Goal: Find specific page/section: Find specific page/section

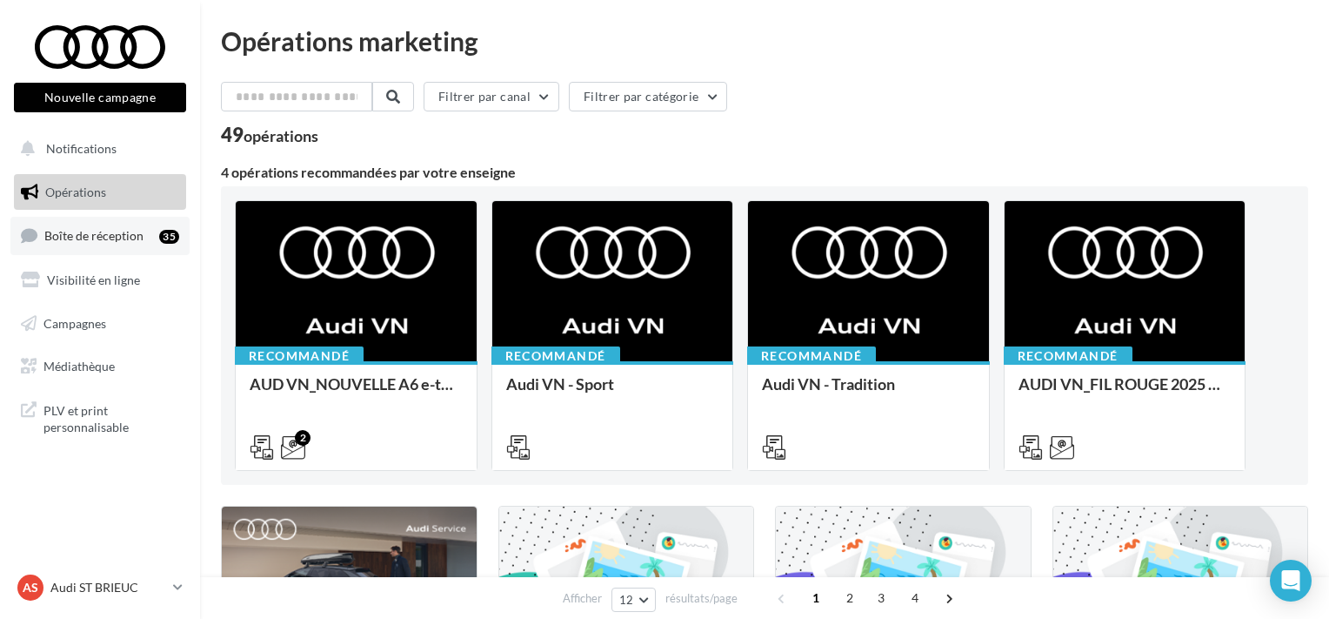
click at [79, 231] on span "Boîte de réception" at bounding box center [93, 235] width 99 height 15
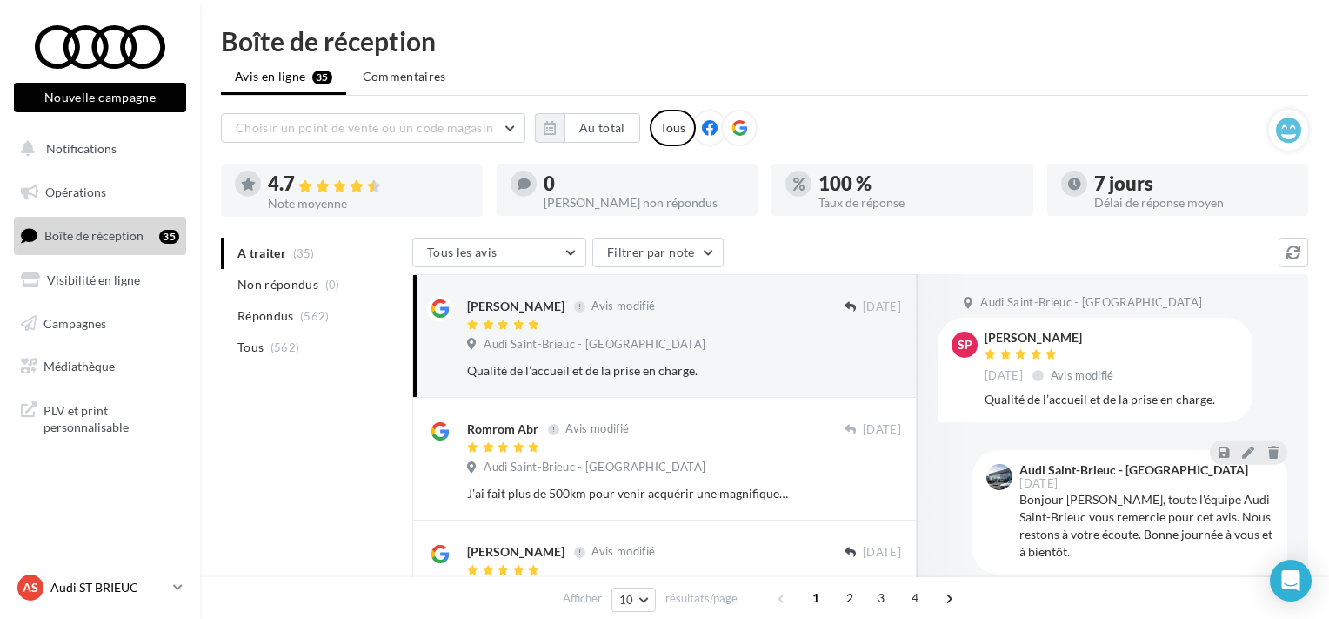
click at [70, 584] on p "Audi ST BRIEUC" at bounding box center [108, 587] width 116 height 17
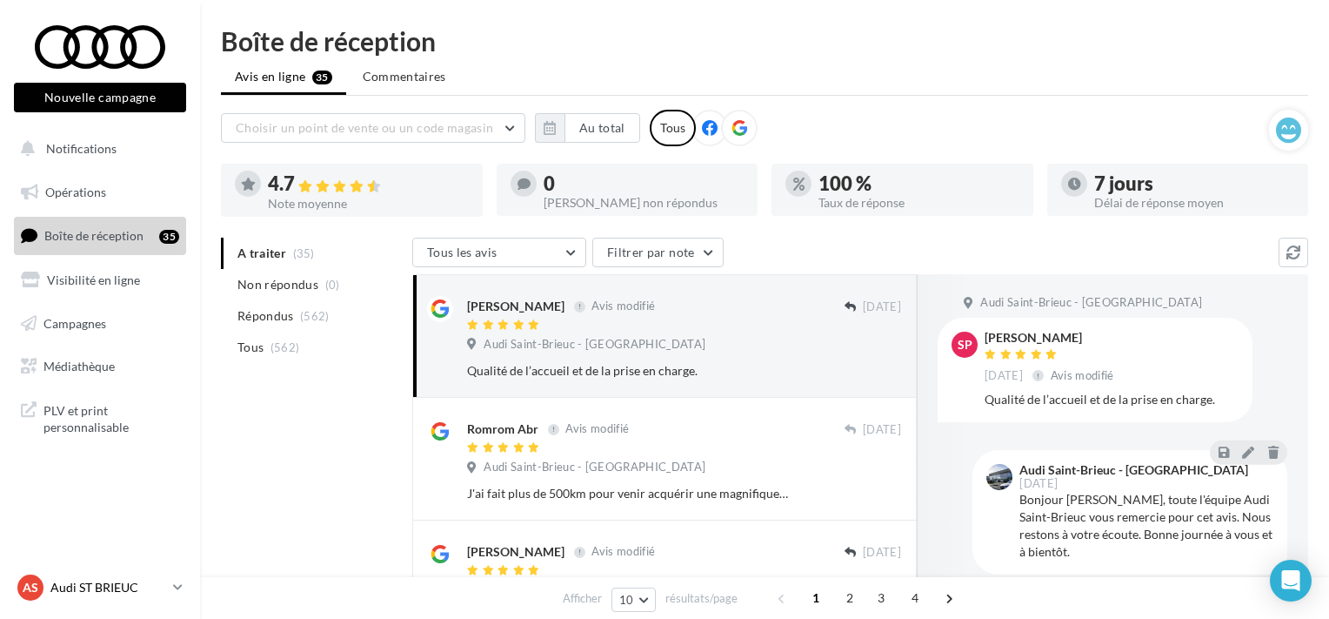
click at [103, 579] on p "Audi ST BRIEUC" at bounding box center [108, 587] width 116 height 17
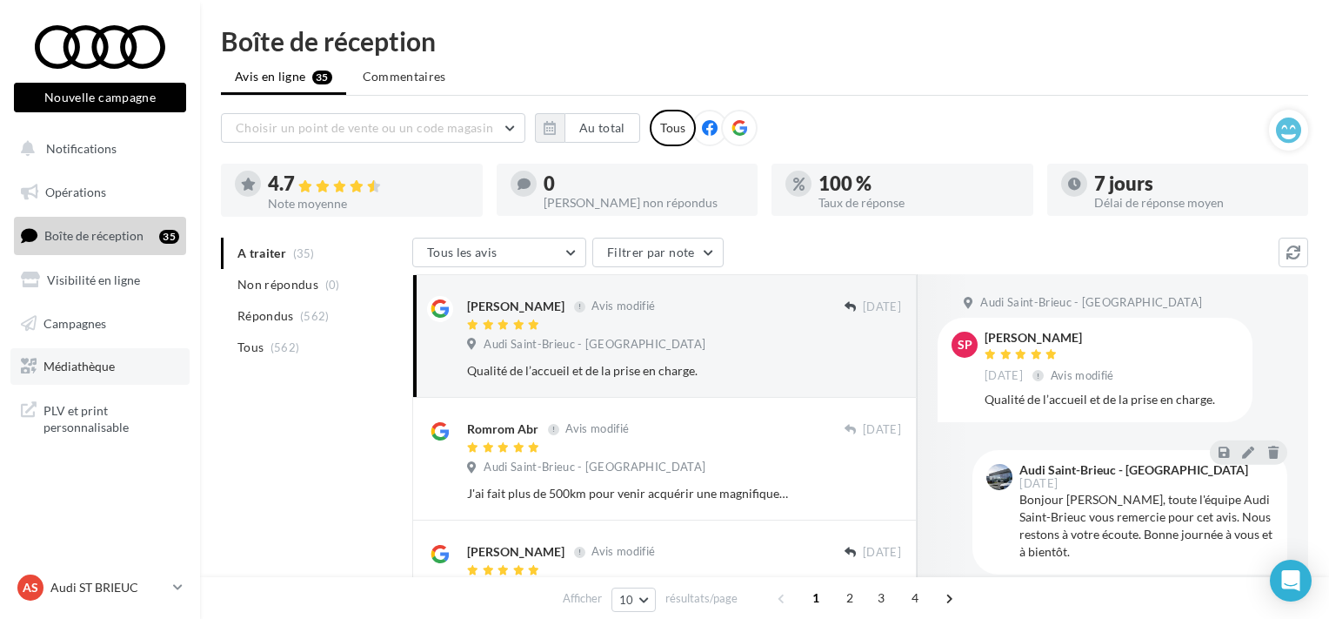
click at [54, 368] on span "Médiathèque" at bounding box center [78, 365] width 71 height 15
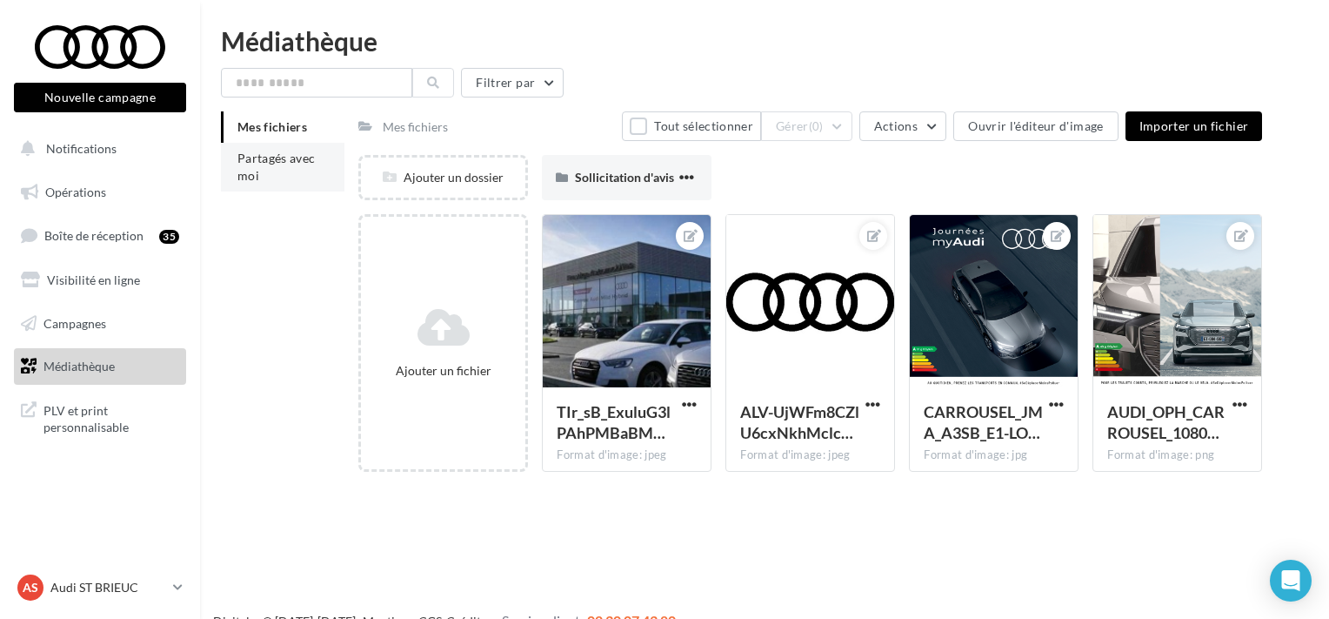
click at [285, 150] on li "Partagés avec moi" at bounding box center [283, 167] width 124 height 49
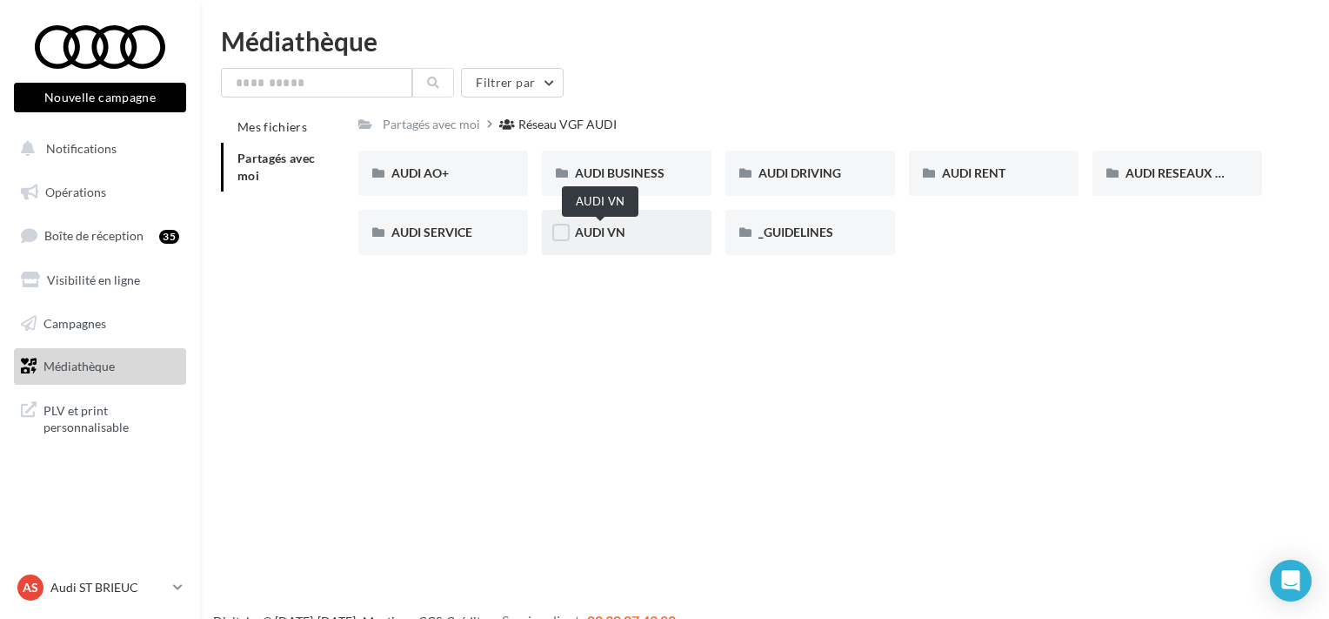
click at [614, 238] on span "AUDI VN" at bounding box center [600, 231] width 50 height 15
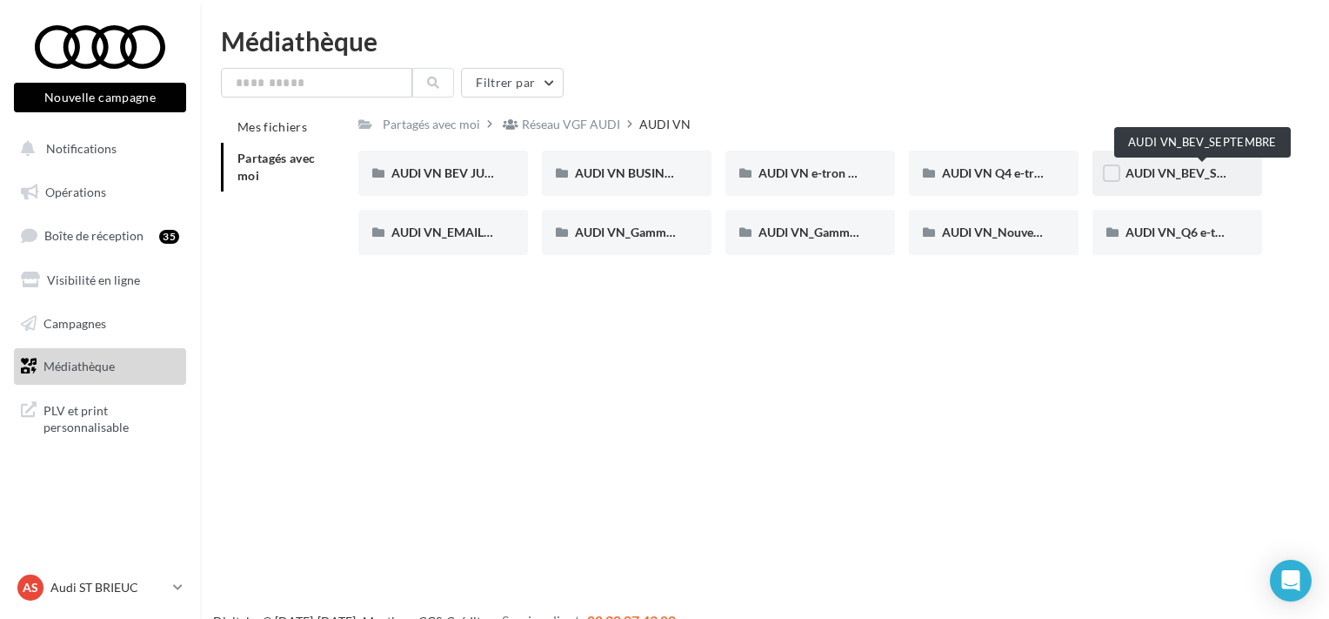
click at [1167, 174] on span "AUDI VN_BEV_SEPTEMBRE" at bounding box center [1203, 172] width 154 height 15
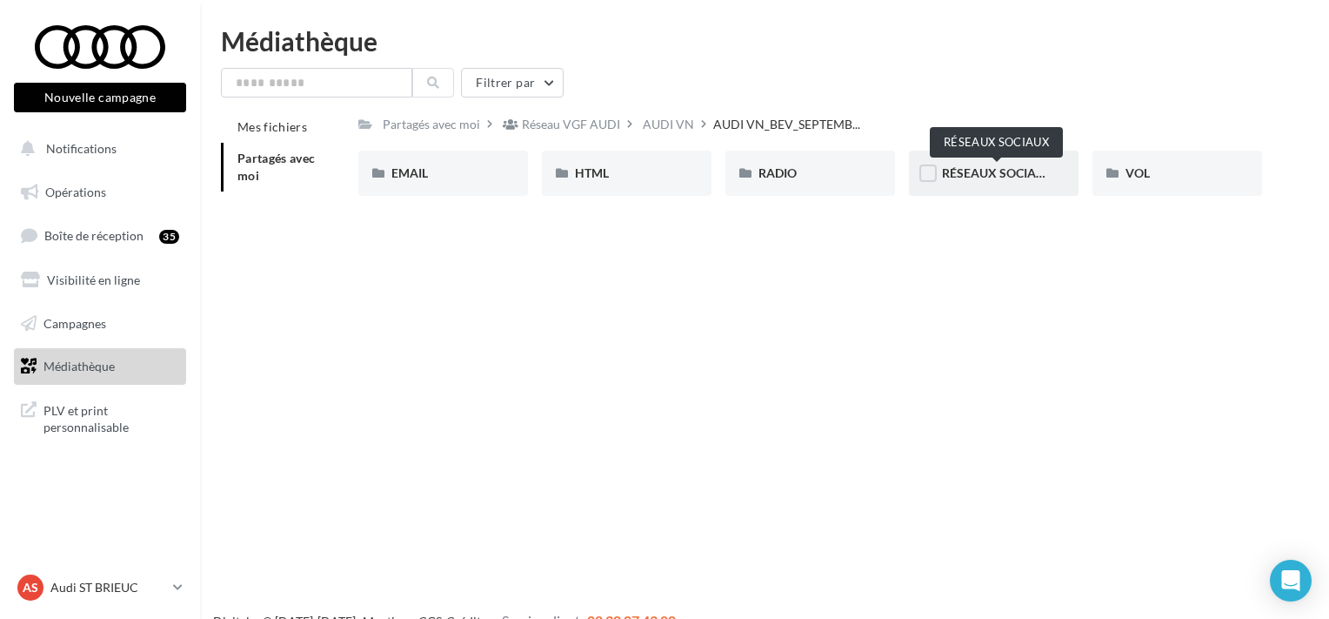
click at [1005, 169] on span "RÉSEAUX SOCIAUX" at bounding box center [997, 172] width 111 height 15
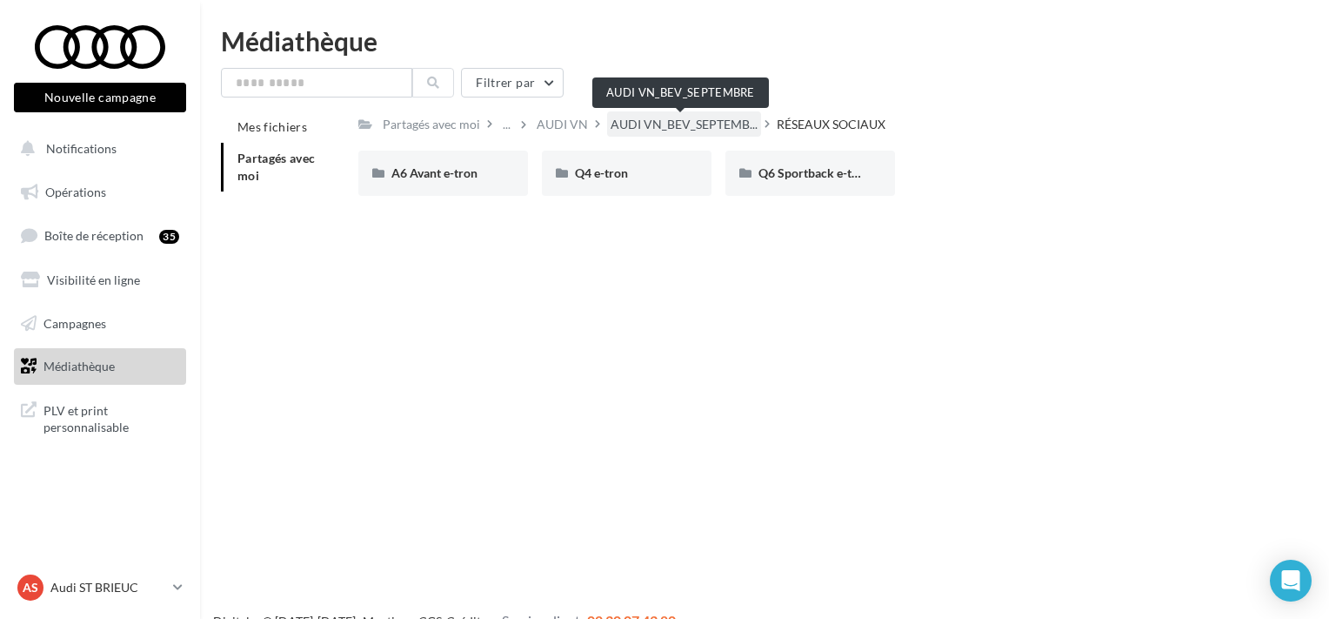
click at [677, 127] on span "AUDI VN_BEV_SEPTEMB..." at bounding box center [684, 124] width 147 height 17
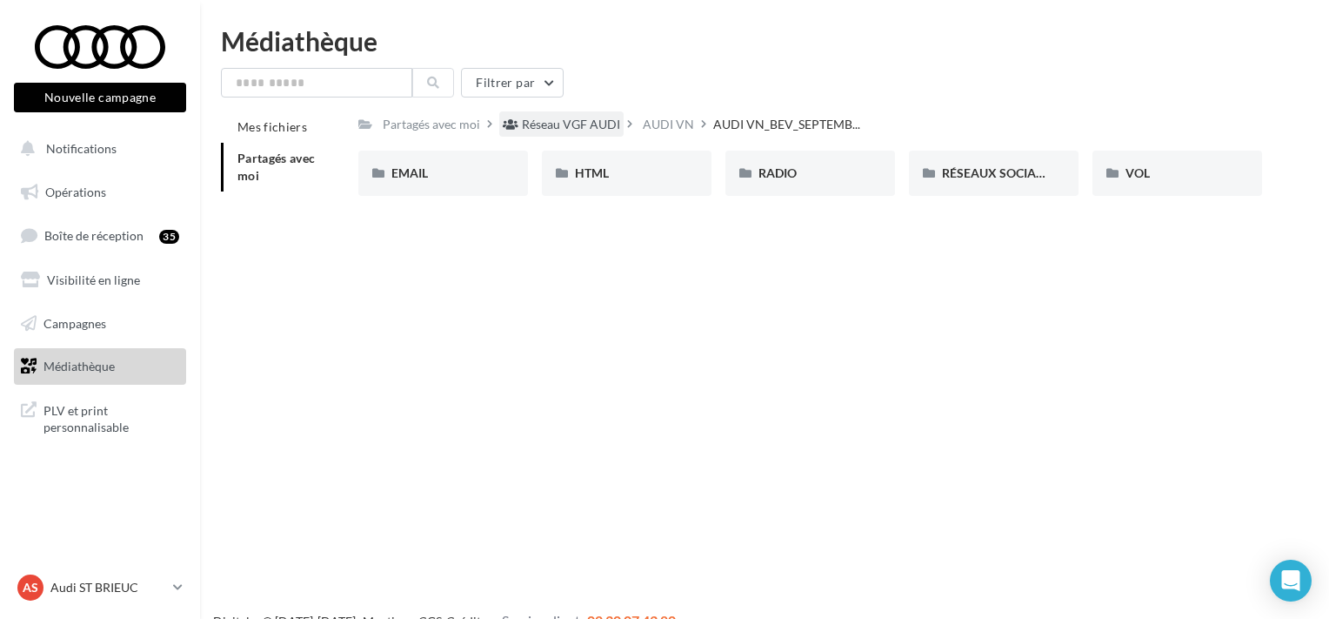
click at [593, 129] on div "Réseau VGF AUDI" at bounding box center [571, 124] width 98 height 17
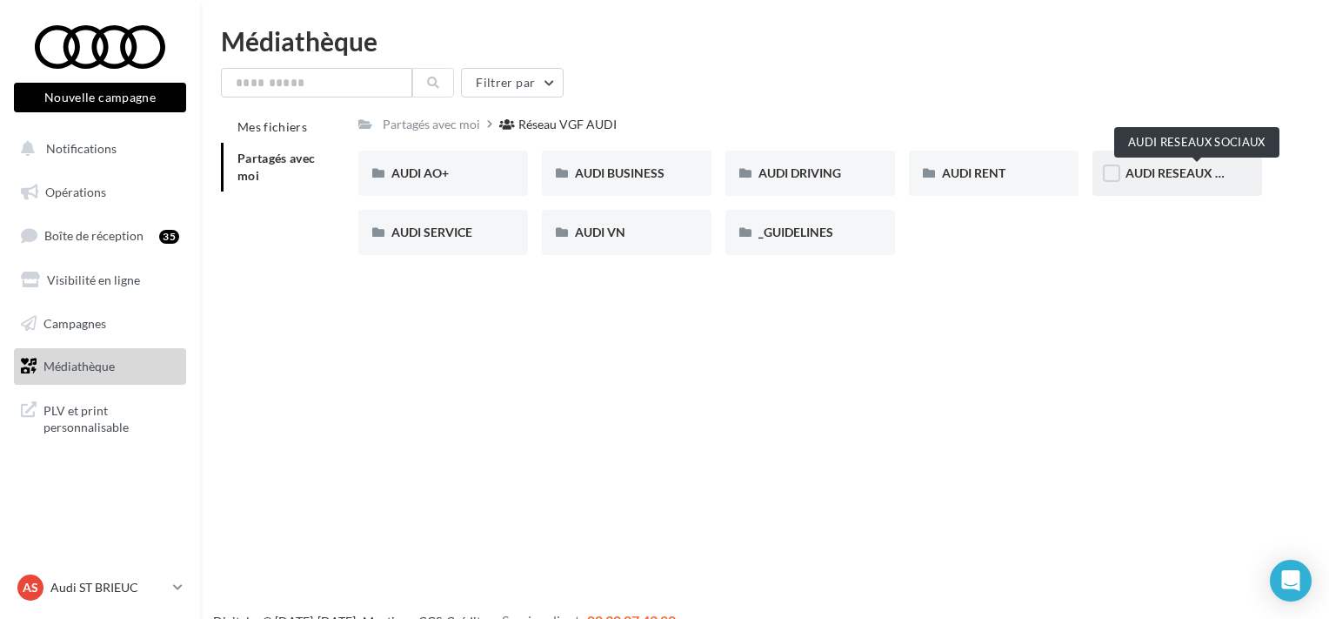
click at [1170, 173] on span "AUDI RESEAUX SOCIAUX" at bounding box center [1198, 172] width 144 height 15
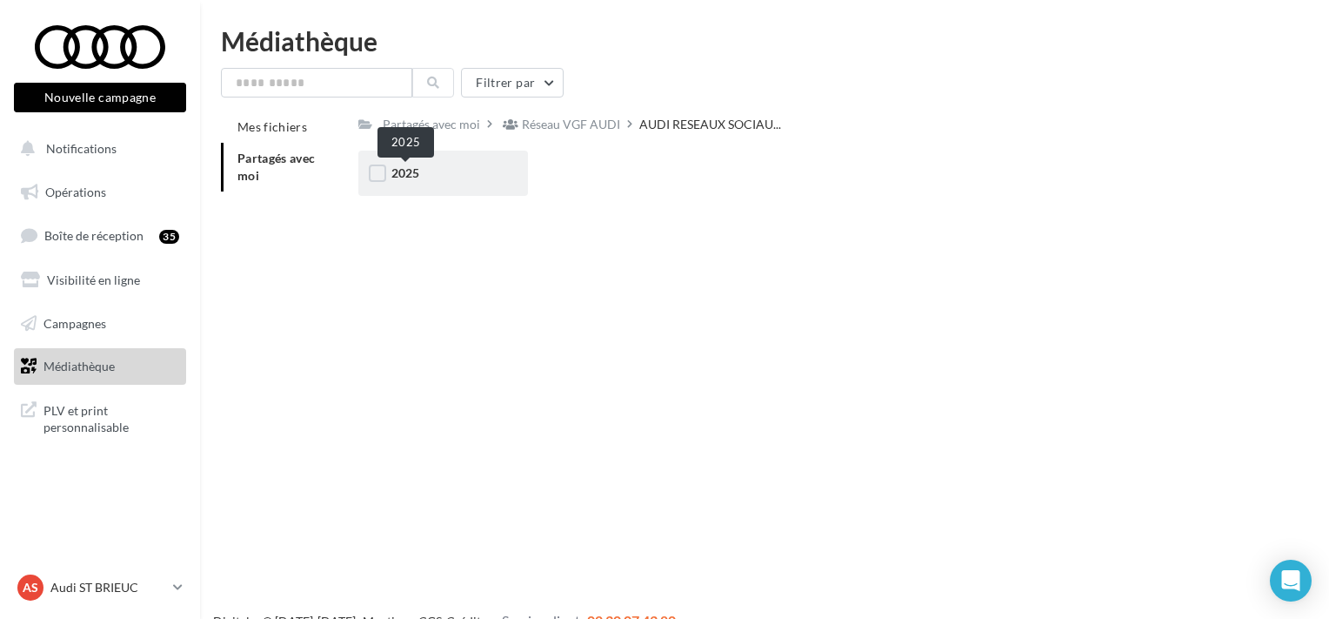
click at [405, 172] on span "2025" at bounding box center [405, 172] width 28 height 15
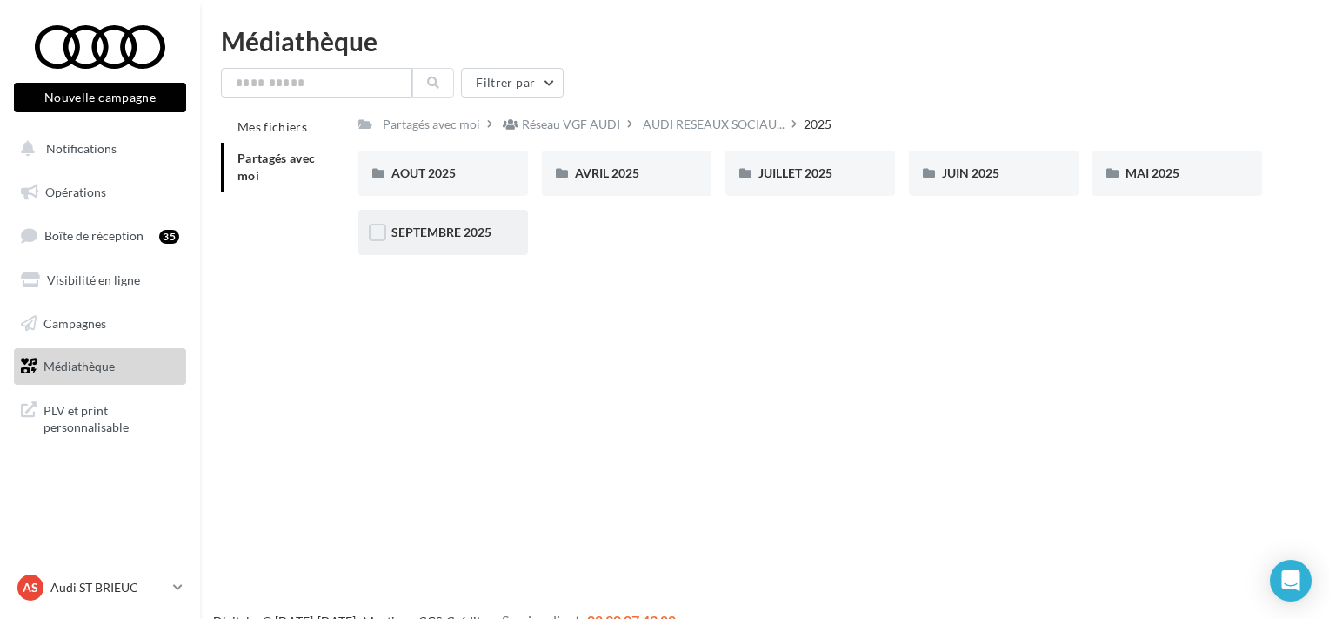
click at [433, 225] on div "SEPTEMBRE 2025" at bounding box center [443, 232] width 104 height 17
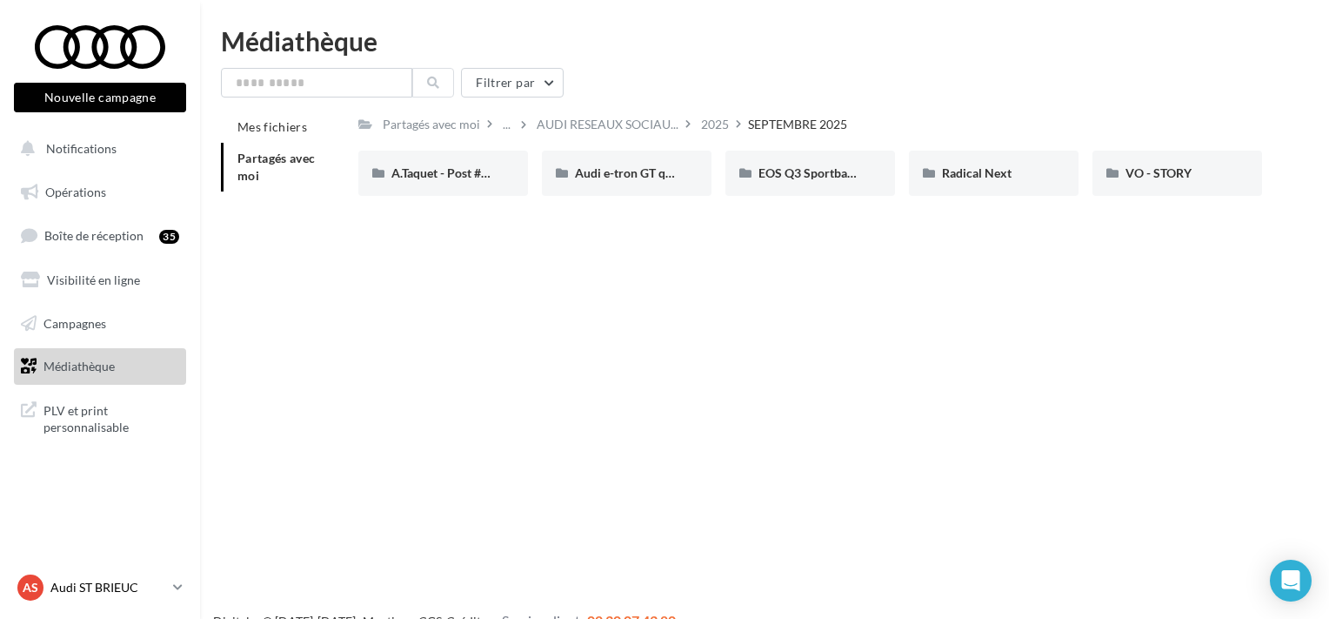
click at [76, 591] on p "Audi ST BRIEUC" at bounding box center [108, 587] width 116 height 17
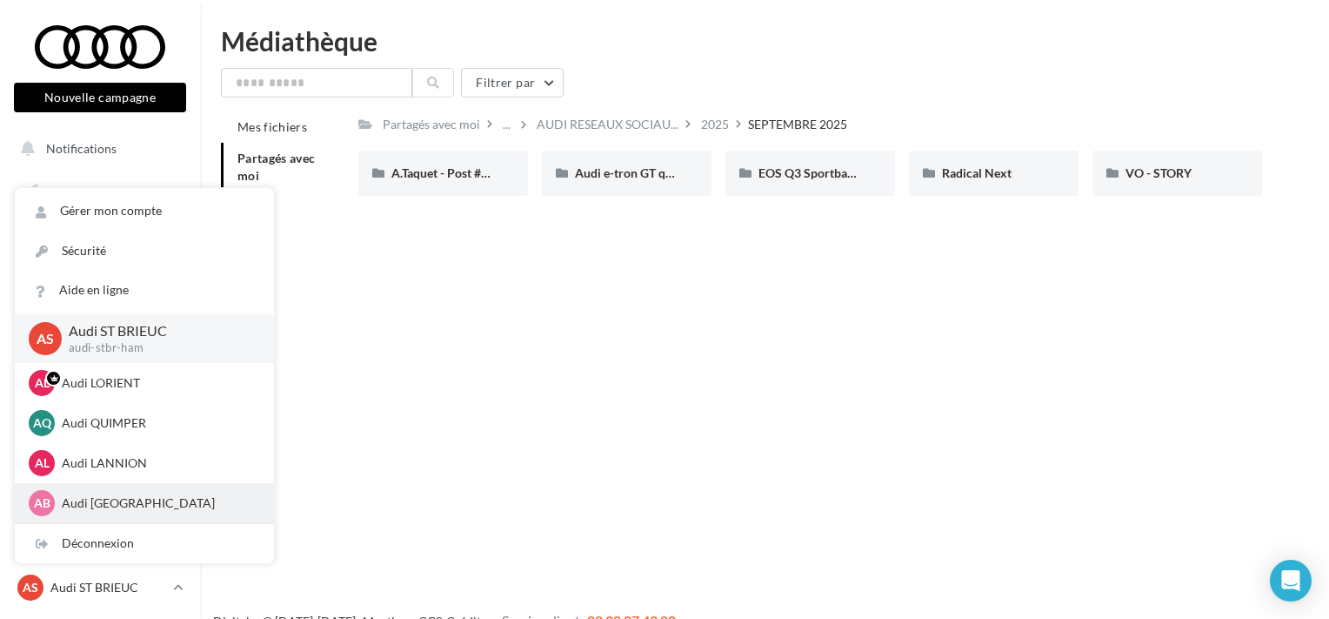
click at [123, 500] on p "Audi [GEOGRAPHIC_DATA]" at bounding box center [157, 502] width 191 height 17
